Goal: Find specific page/section: Find specific page/section

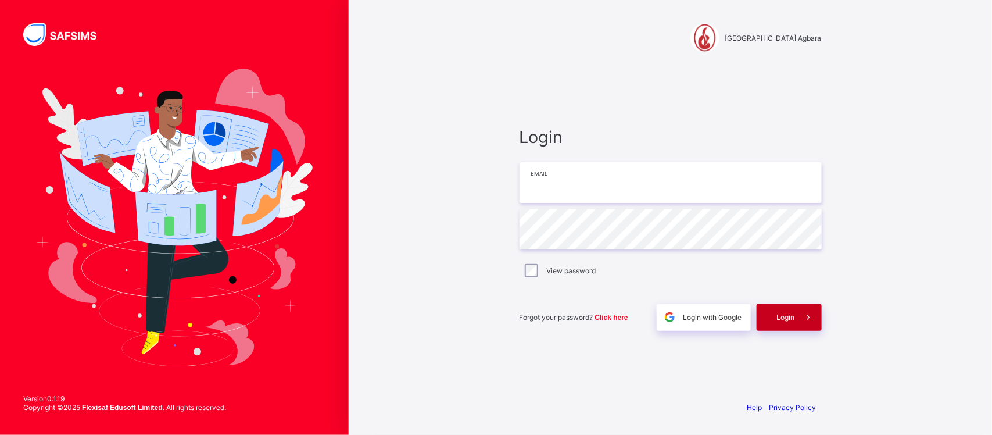
type input "**********"
click at [785, 312] on div "Login" at bounding box center [789, 317] width 65 height 27
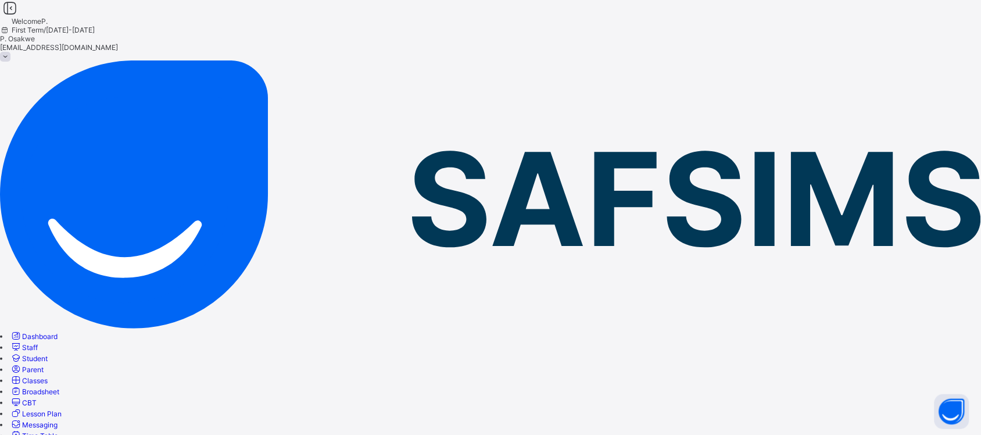
click at [58, 332] on span "Dashboard" at bounding box center [39, 336] width 35 height 9
click at [48, 376] on span "Classes" at bounding box center [35, 380] width 26 height 9
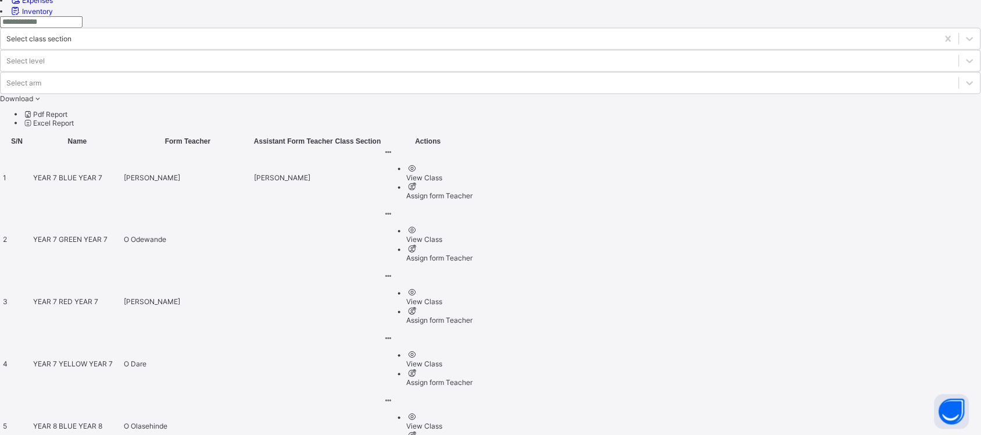
scroll to position [496, 0]
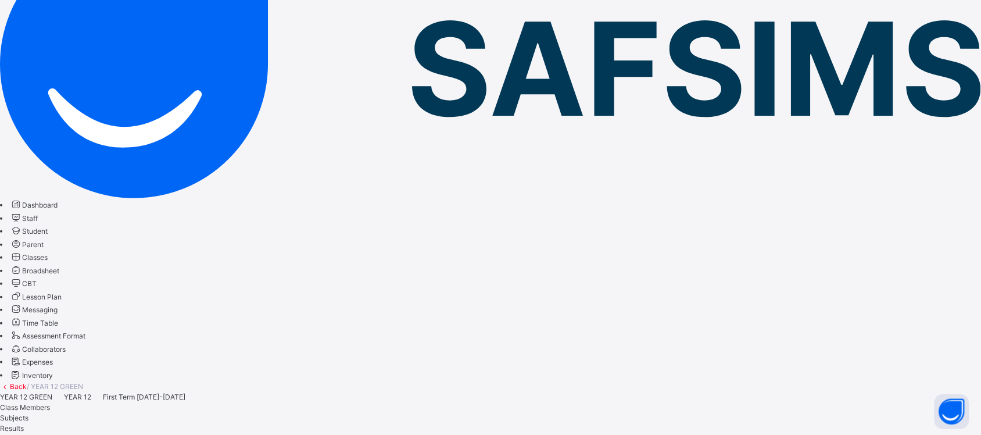
scroll to position [144, 0]
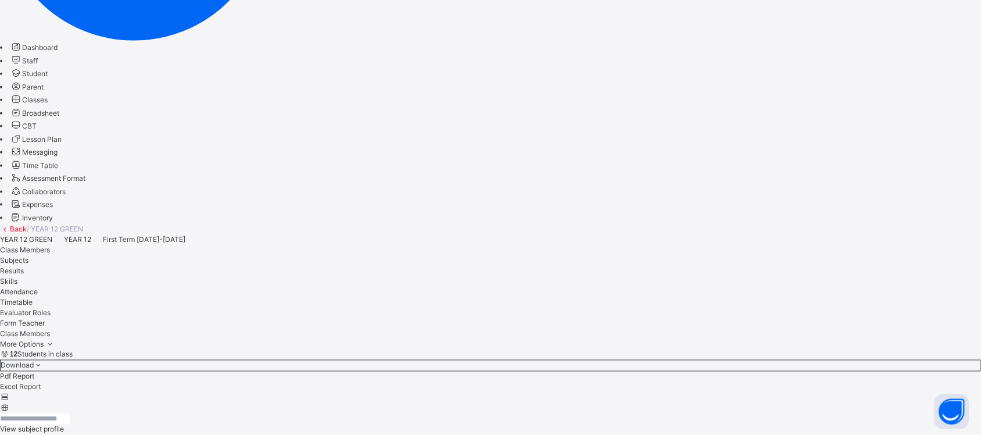
scroll to position [301, 0]
click at [59, 117] on span "Broadsheet" at bounding box center [40, 112] width 37 height 9
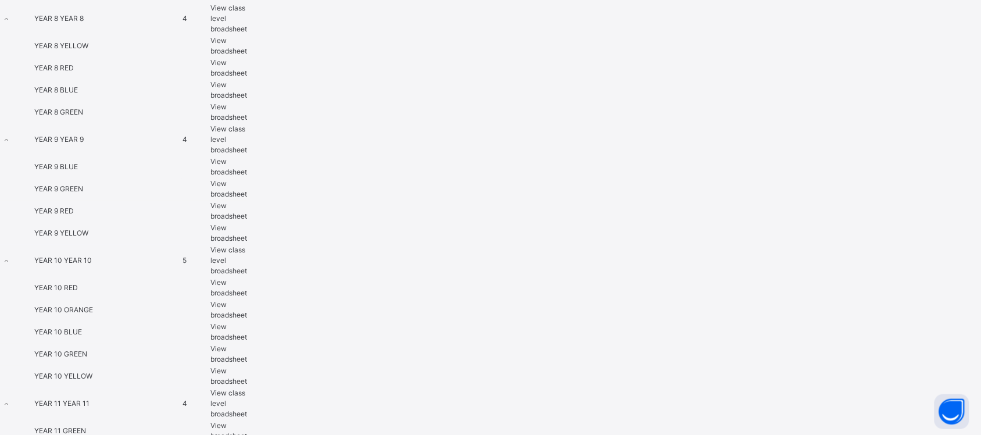
scroll to position [748, 0]
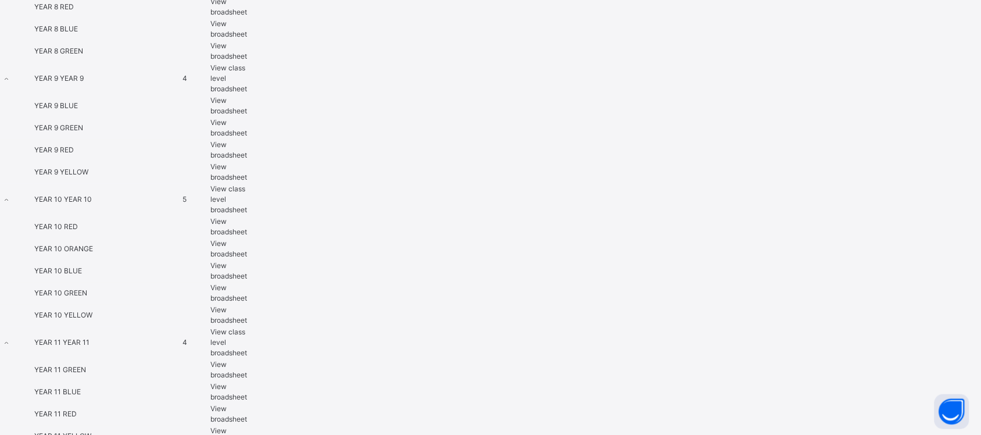
scroll to position [733, 0]
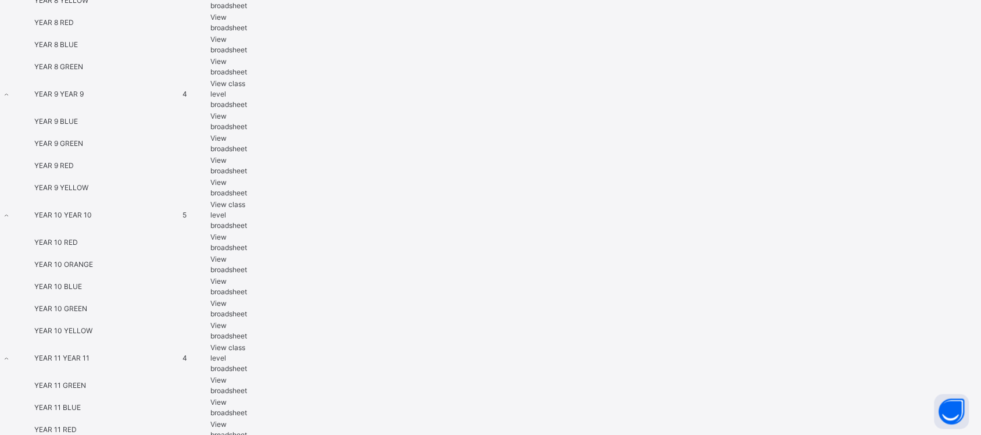
click at [247, 376] on span "View broadsheet" at bounding box center [228, 385] width 37 height 19
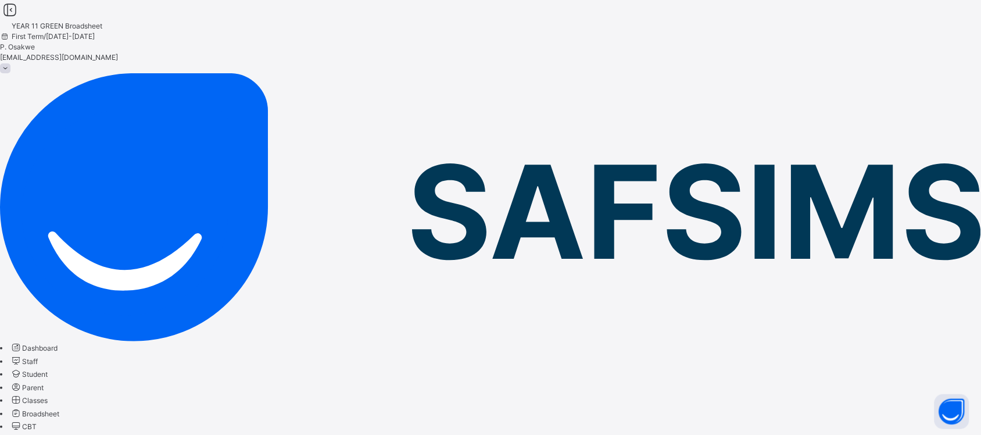
click at [20, 19] on icon at bounding box center [10, 10] width 20 height 17
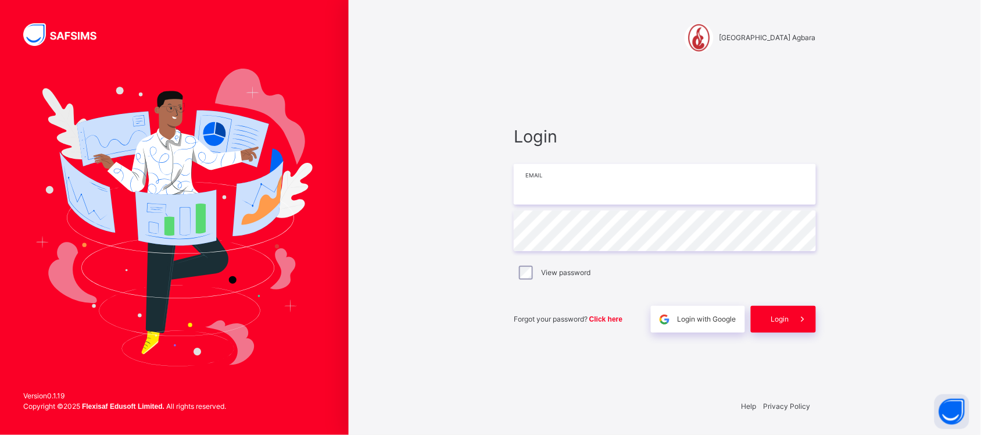
type input "**********"
